Goal: Answer question/provide support: Share knowledge or assist other users

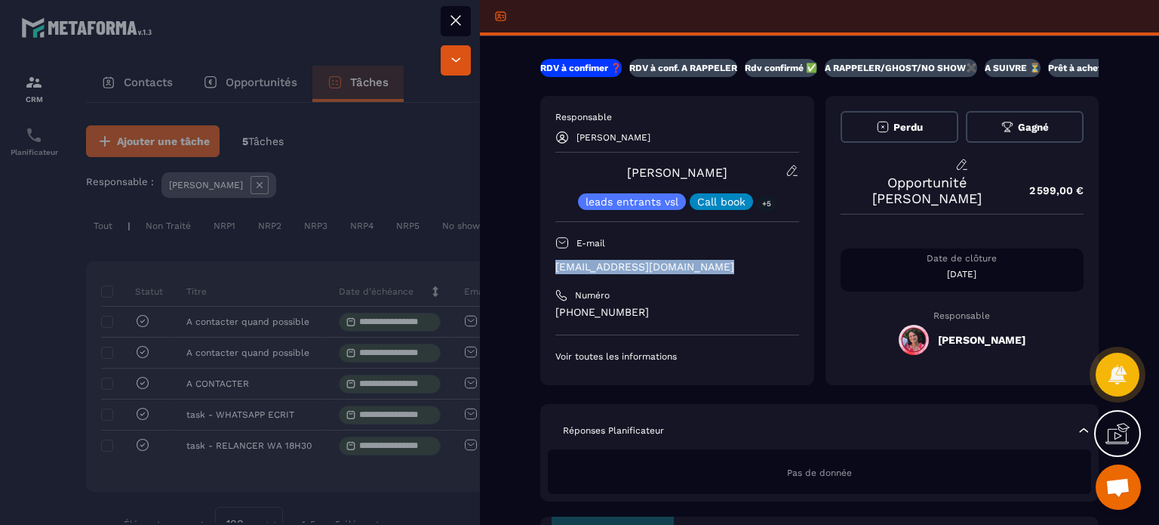
drag, startPoint x: 726, startPoint y: 268, endPoint x: 547, endPoint y: 268, distance: 178.9
click at [547, 268] on div "Responsable [PERSON_NAME] [PERSON_NAME] leads entrants vsl Call book +5 E-mail …" at bounding box center [677, 240] width 274 height 289
copy p "[EMAIL_ADDRESS][DOMAIN_NAME]"
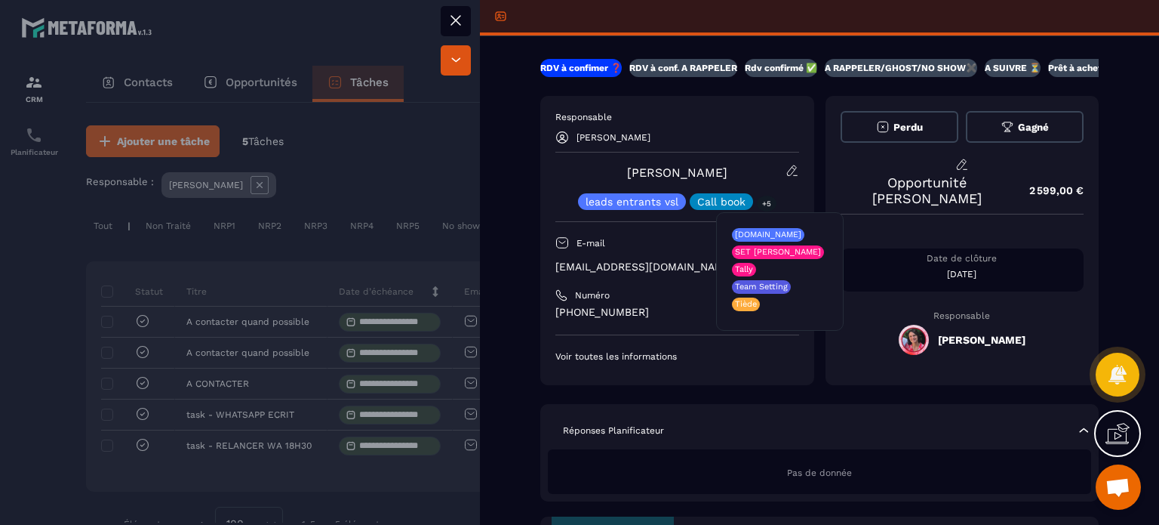
click at [752, 456] on div "Pas de donnée" at bounding box center [819, 471] width 543 height 45
click at [744, 469] on div "Pas de donnée" at bounding box center [819, 471] width 543 height 45
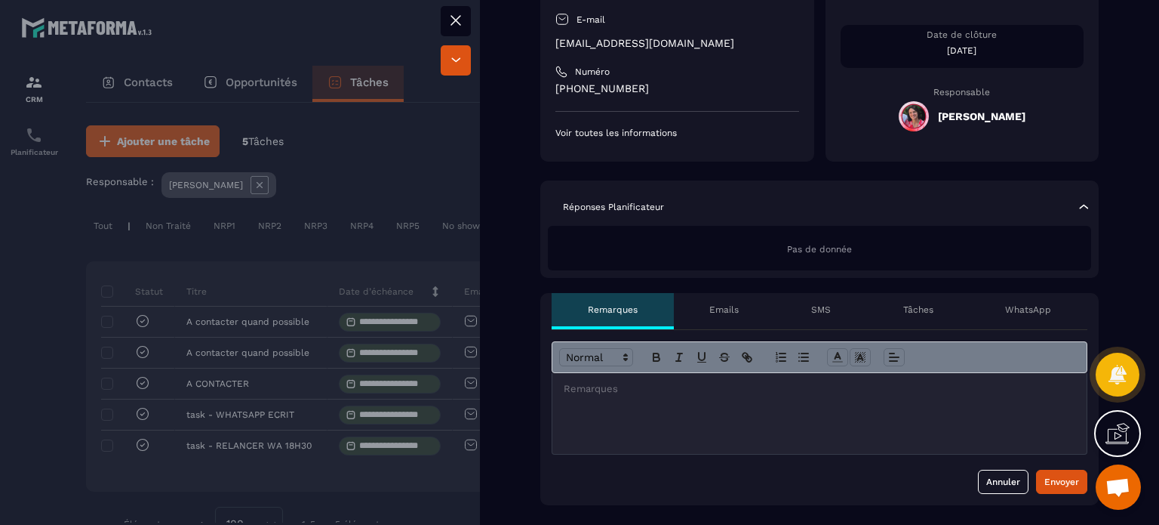
scroll to position [226, 0]
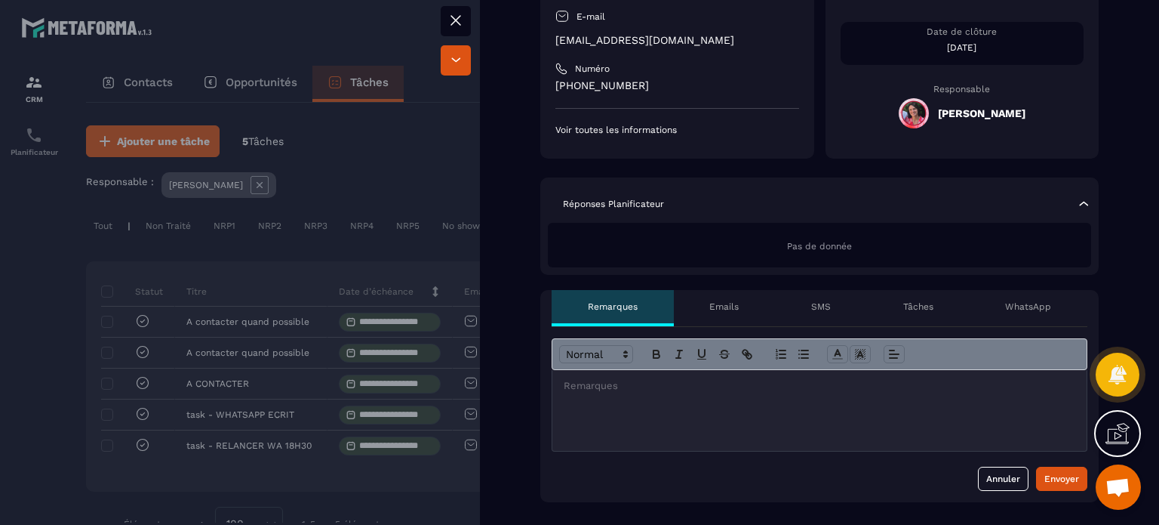
click at [652, 385] on p at bounding box center [820, 386] width 512 height 14
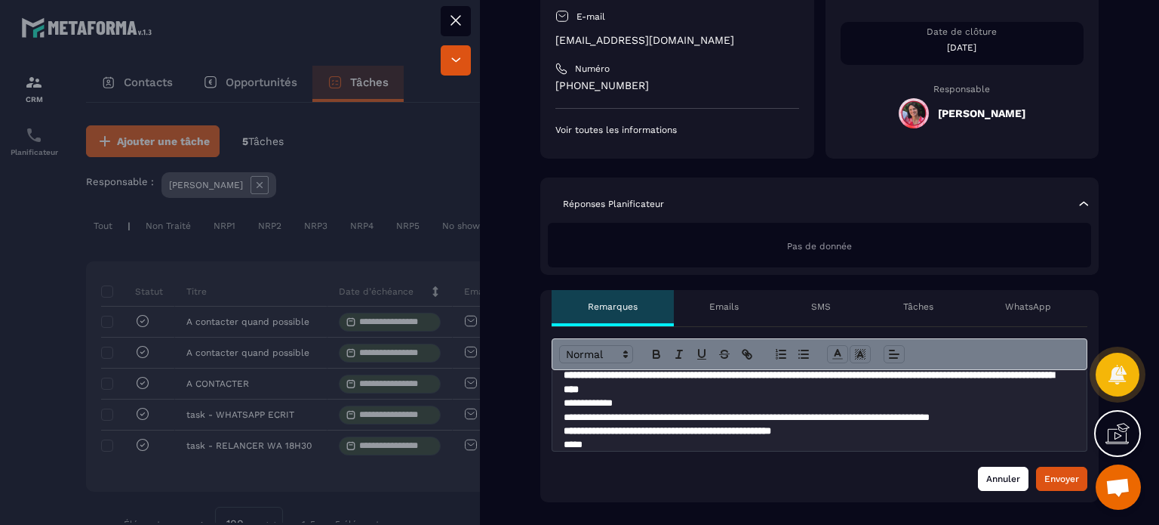
click at [1039, 485] on button "Envoyer" at bounding box center [1061, 478] width 51 height 24
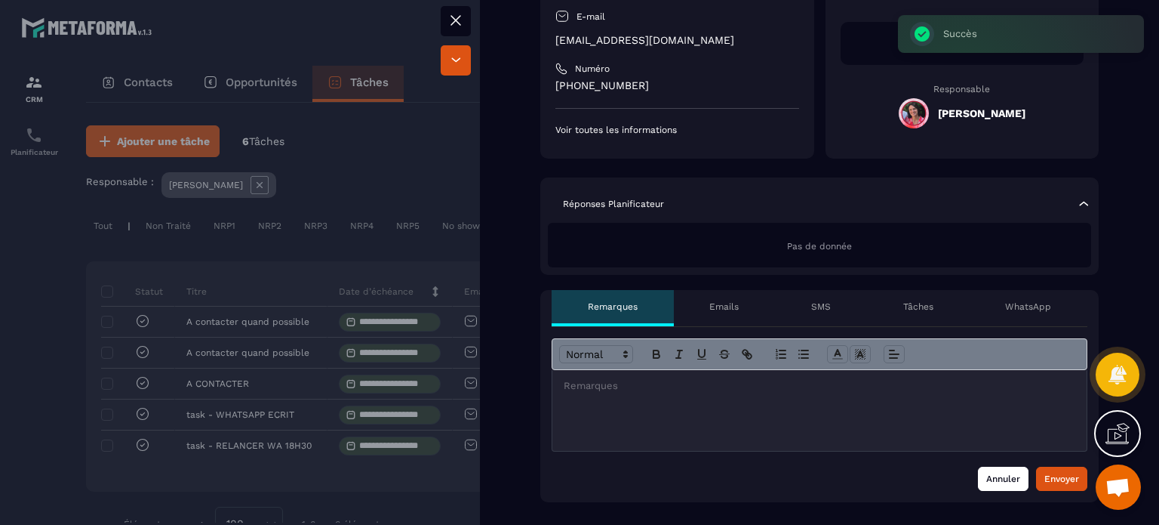
scroll to position [0, 0]
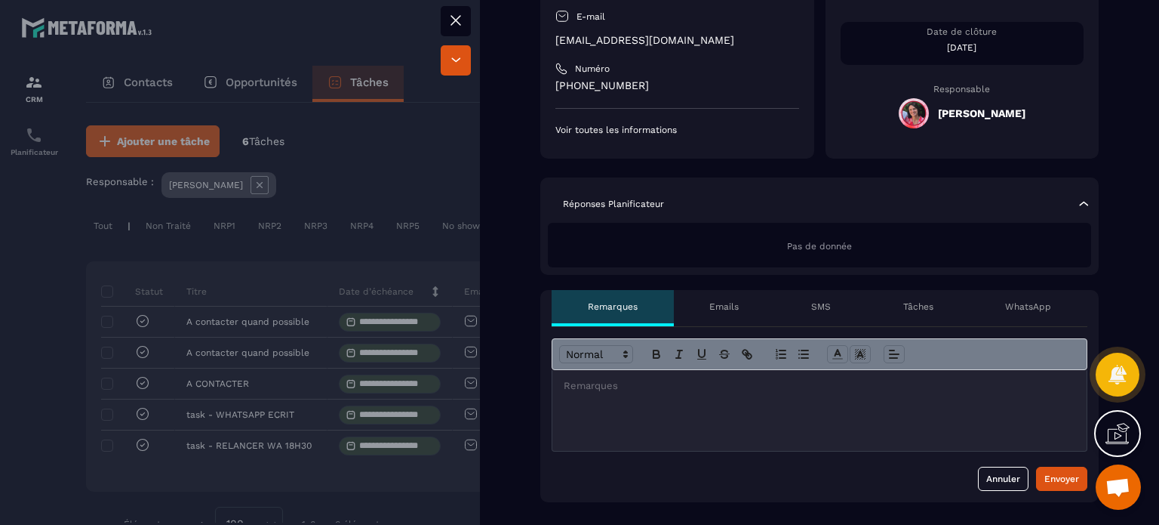
click at [459, 20] on icon at bounding box center [456, 20] width 18 height 18
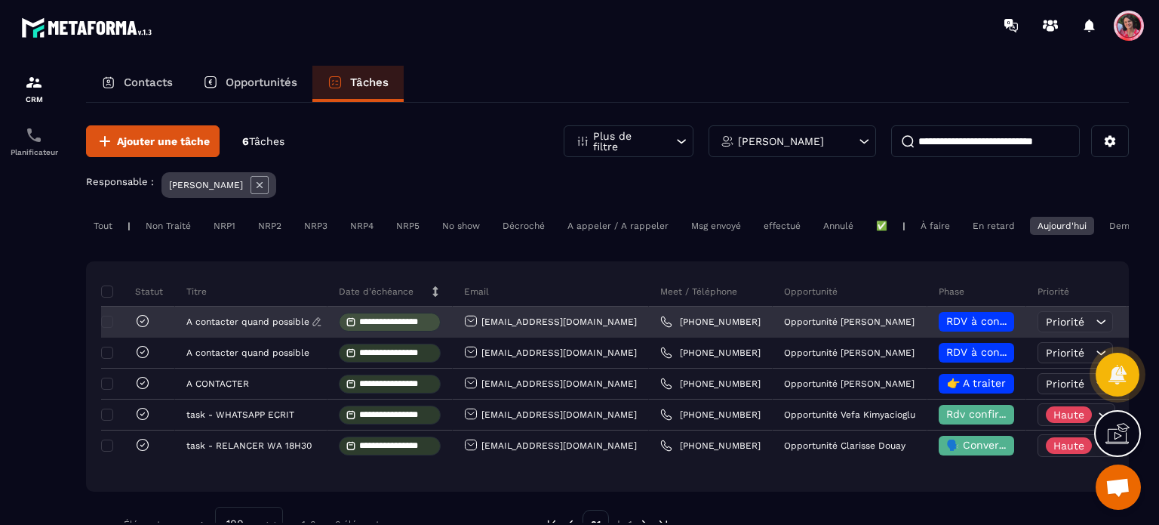
click at [242, 327] on p "A contacter quand possible" at bounding box center [247, 321] width 123 height 11
